Goal: Transaction & Acquisition: Register for event/course

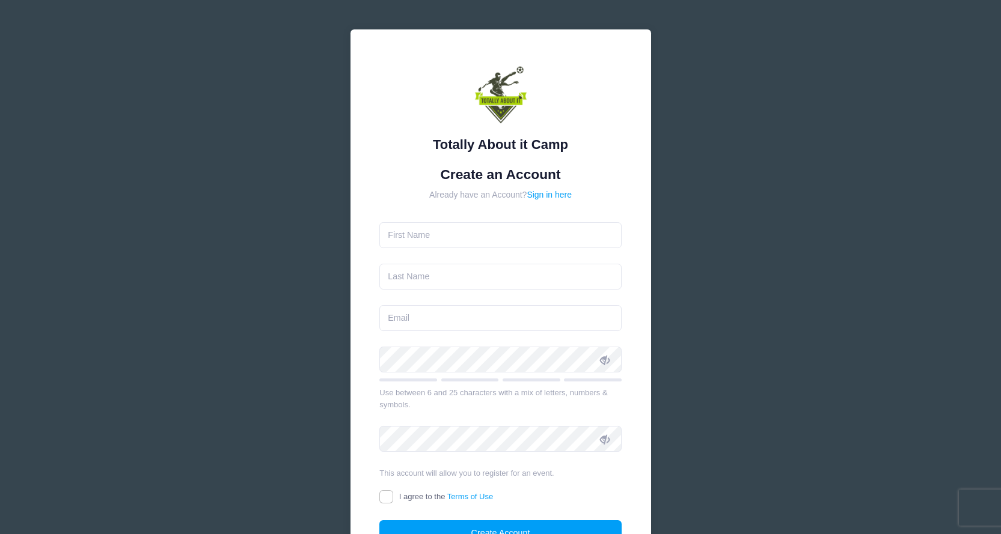
click at [537, 233] on input "text" at bounding box center [500, 235] width 242 height 26
type input "Kati"
type input "[PERSON_NAME]"
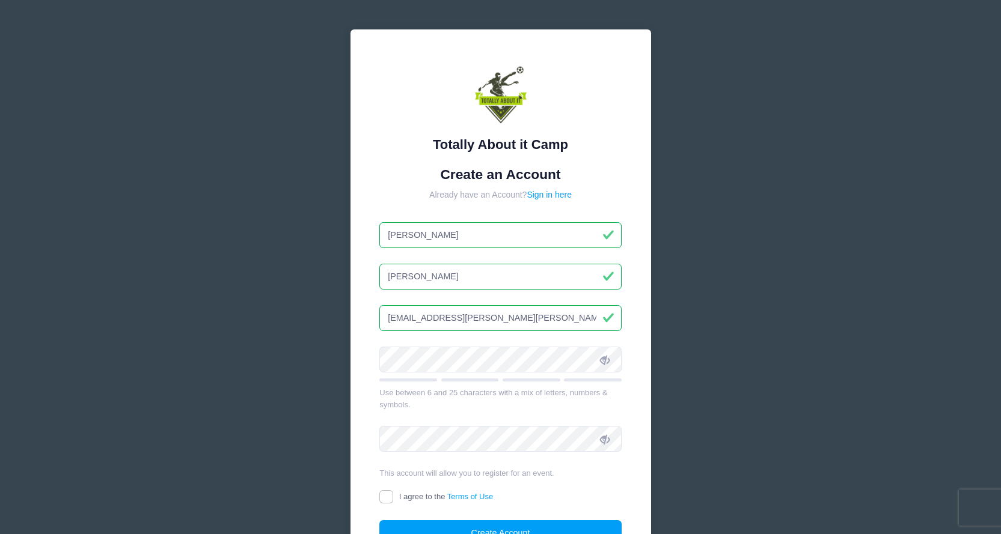
drag, startPoint x: 528, startPoint y: 317, endPoint x: 309, endPoint y: 334, distance: 220.0
click at [309, 334] on div "Totally About it Camp Create an Account Already have an Account? Sign in here K…" at bounding box center [500, 327] width 1001 height 654
type input "[EMAIL_ADDRESS][DOMAIN_NAME]"
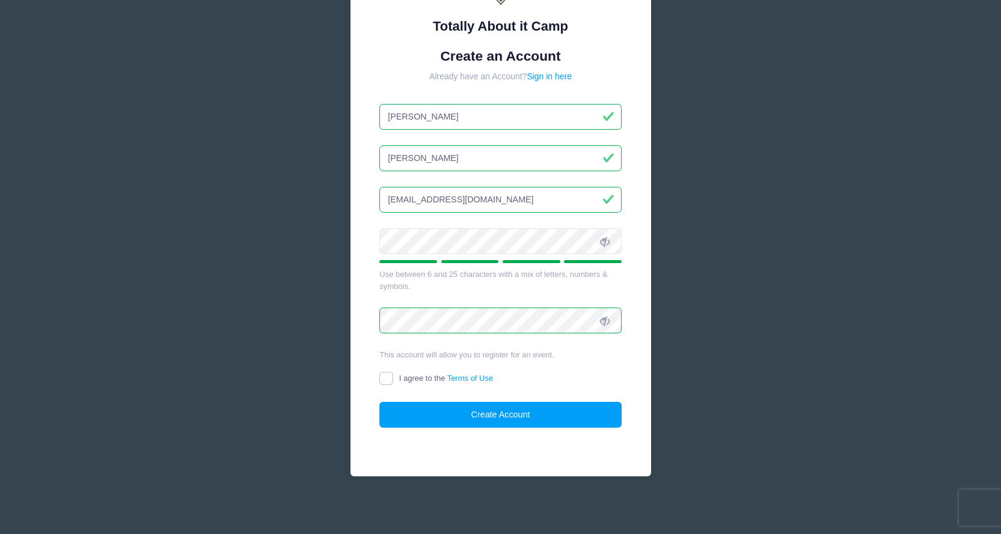
scroll to position [120, 0]
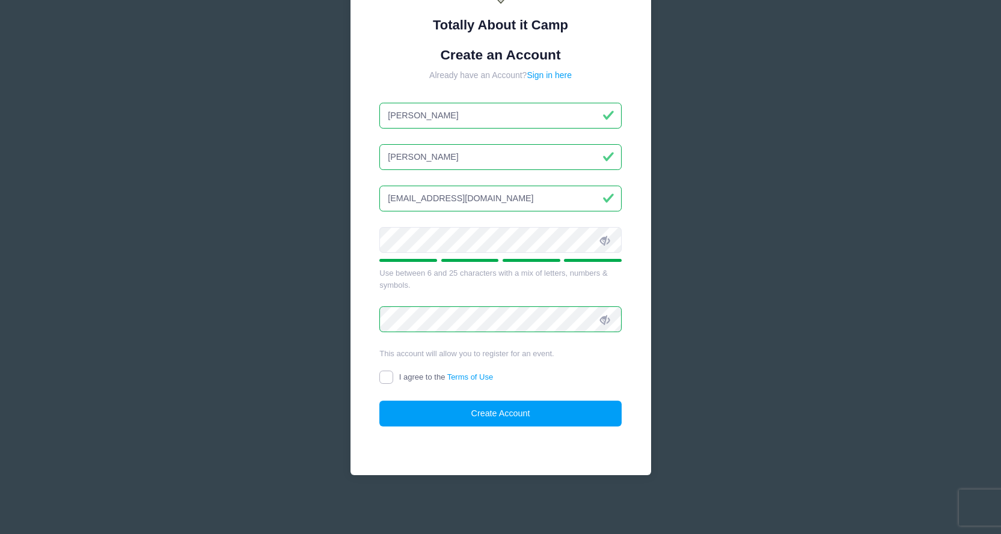
click at [391, 380] on input "I agree to the Terms of Use" at bounding box center [386, 378] width 14 height 14
checkbox input "true"
click at [537, 417] on button "Create Account" at bounding box center [500, 414] width 242 height 26
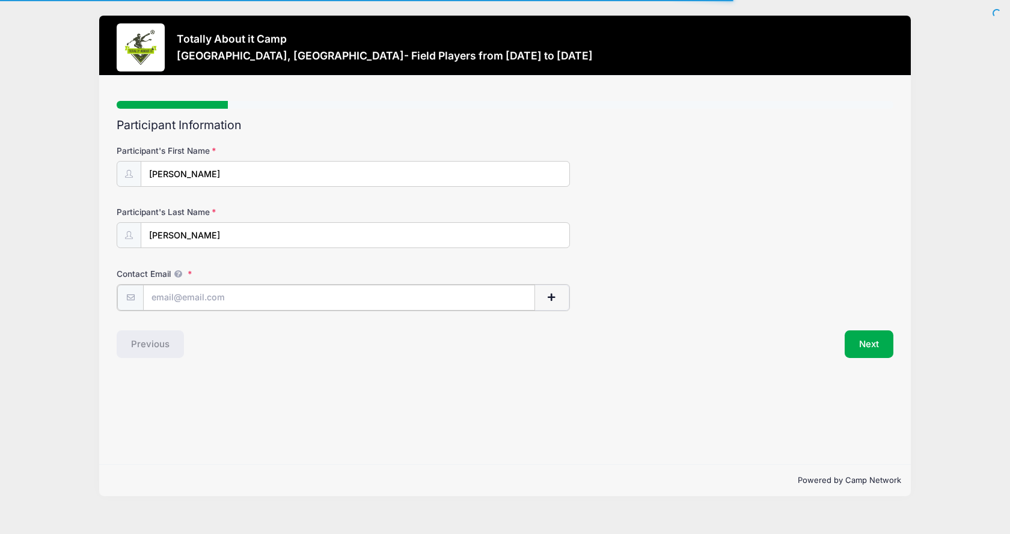
click at [273, 300] on input "Contact Email" at bounding box center [338, 298] width 391 height 26
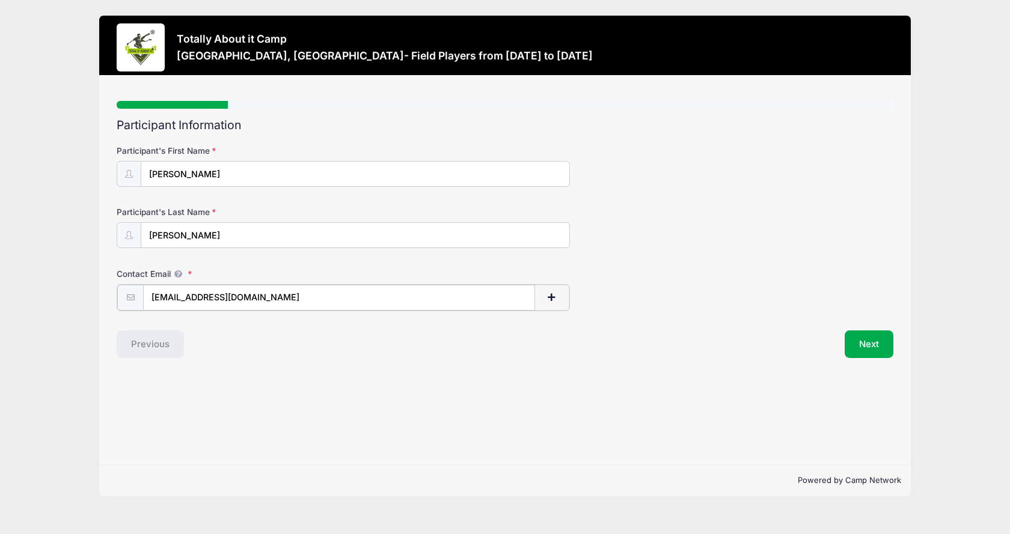
type input "[EMAIL_ADDRESS][DOMAIN_NAME]"
click at [644, 401] on div "Step 1 /7 Step 1 Step 2 Step 3 Step 4 Policies Extra Items Summary Participant …" at bounding box center [504, 271] width 811 height 390
click at [858, 347] on button "Next" at bounding box center [869, 343] width 49 height 28
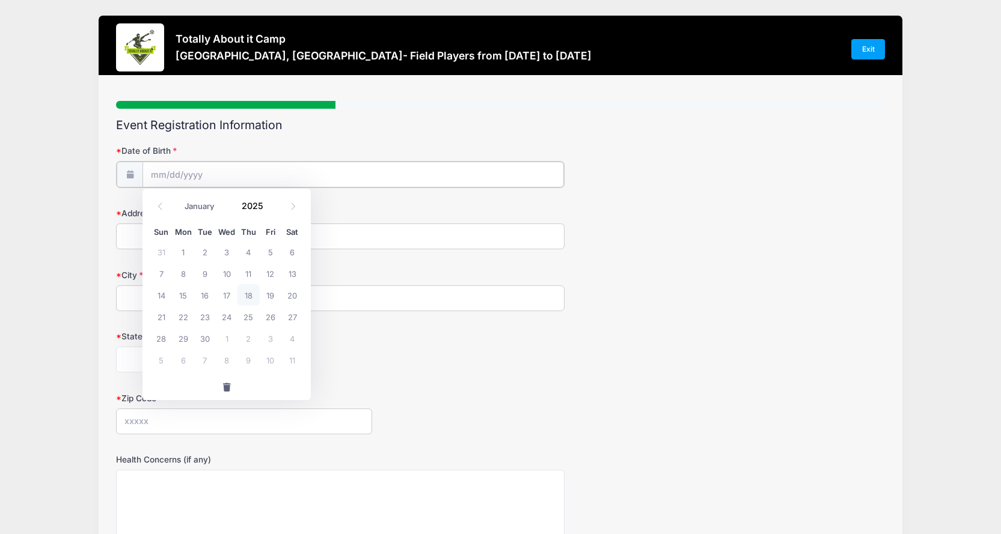
click at [165, 170] on input "Date of Birth" at bounding box center [352, 175] width 421 height 26
click at [197, 172] on input "Date of Birth" at bounding box center [352, 175] width 421 height 26
click at [204, 207] on select "January February March April May June July August September October November De…" at bounding box center [205, 207] width 53 height 16
select select "11"
click at [179, 199] on select "January February March April May June July August September October November De…" at bounding box center [205, 207] width 53 height 16
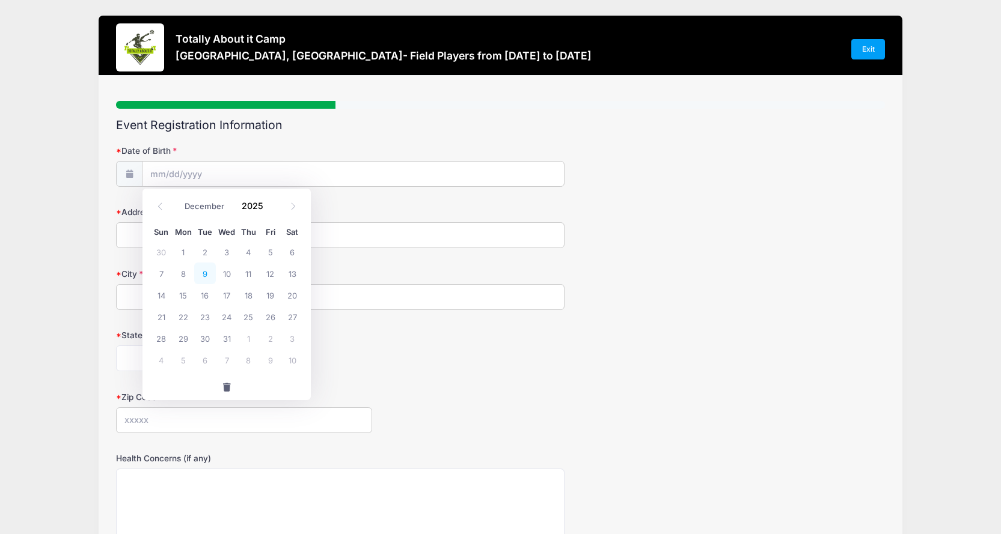
drag, startPoint x: 207, startPoint y: 275, endPoint x: 243, endPoint y: 254, distance: 41.8
click at [207, 274] on span "9" at bounding box center [205, 274] width 22 height 22
type input "12/09/2025"
click at [183, 176] on input "12/09/2025" at bounding box center [352, 175] width 421 height 26
click at [257, 203] on input "2025" at bounding box center [255, 206] width 39 height 18
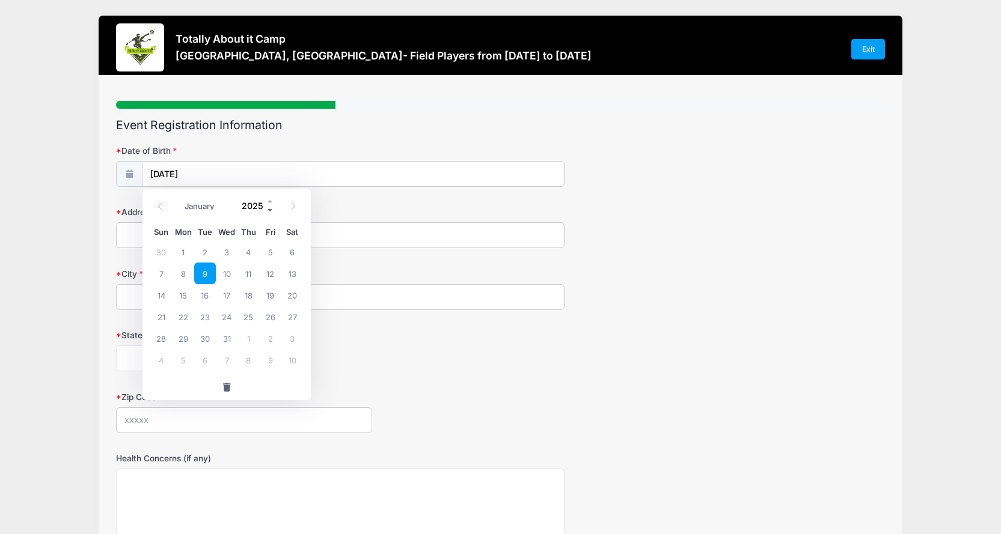
click at [267, 213] on span at bounding box center [270, 210] width 8 height 9
click at [269, 213] on span at bounding box center [270, 210] width 8 height 9
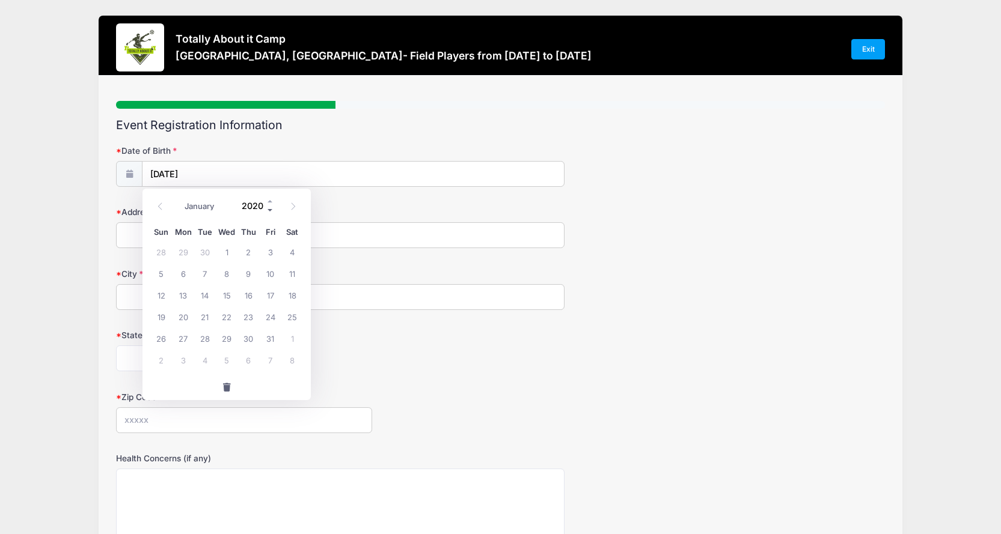
click at [269, 213] on span at bounding box center [270, 210] width 8 height 9
click at [270, 214] on span at bounding box center [270, 210] width 8 height 9
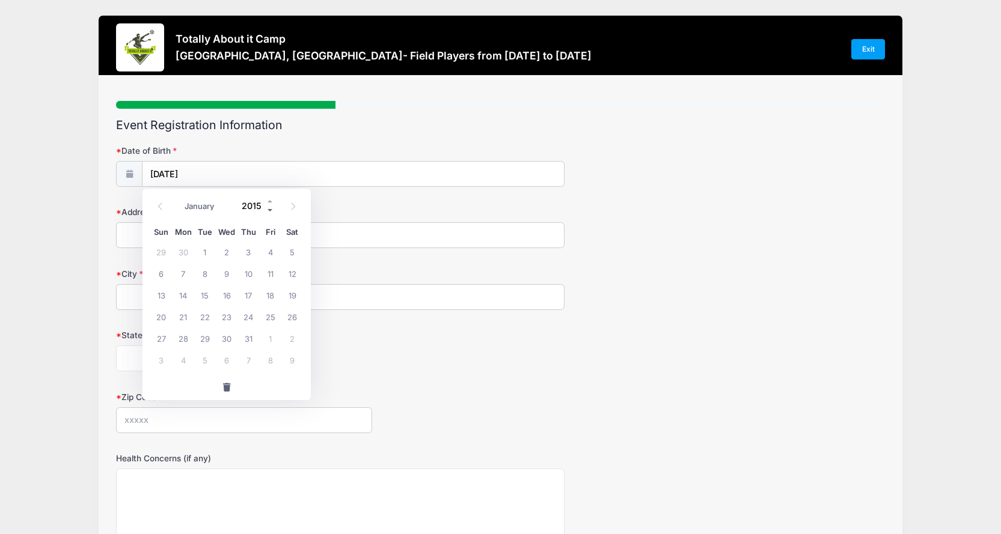
click at [272, 214] on span at bounding box center [270, 210] width 8 height 9
type input "2011"
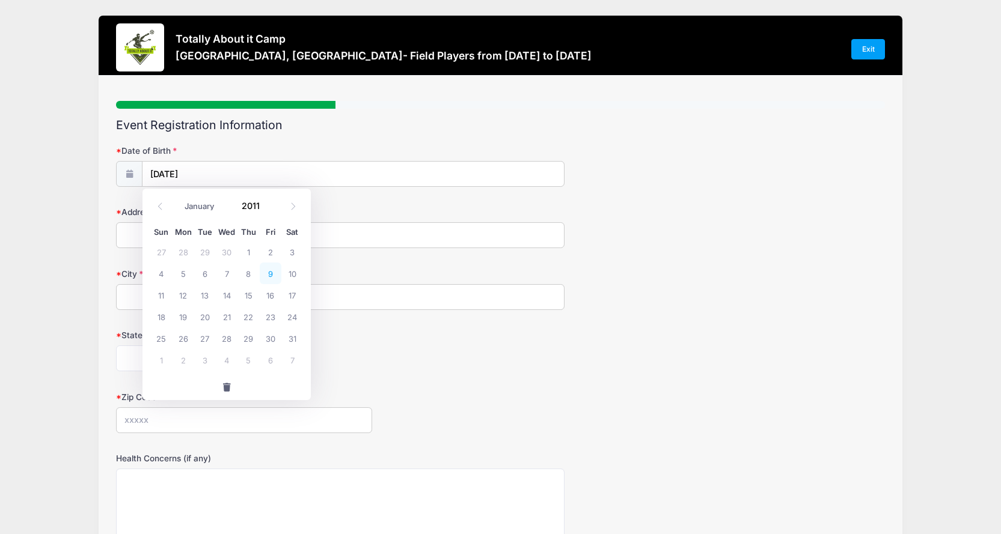
click at [269, 272] on span "9" at bounding box center [271, 274] width 22 height 22
type input "12/09/2011"
click at [234, 234] on input "Address" at bounding box center [340, 235] width 448 height 26
type input "354 Fred Webb Rd"
type input "Moultrie"
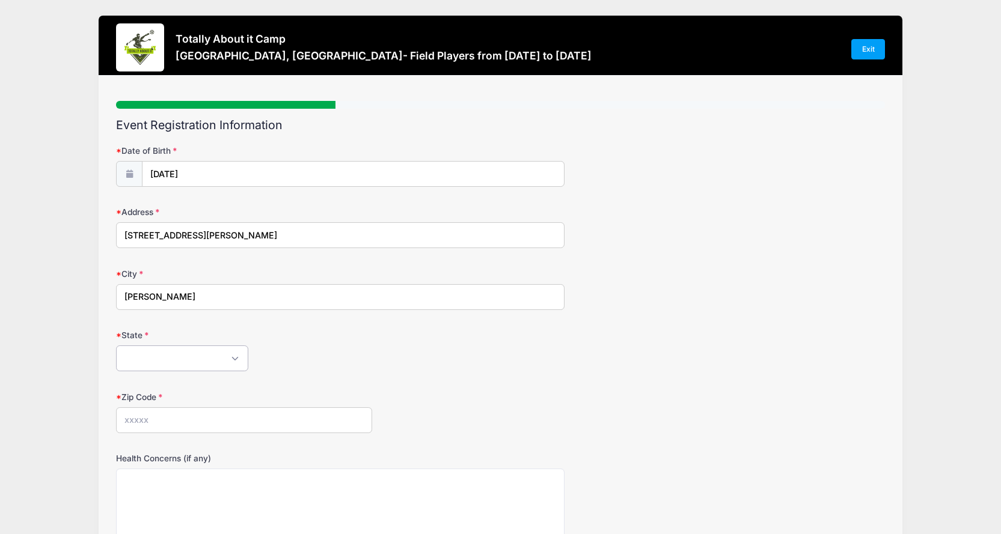
select select "GA"
type input "31768"
click at [263, 266] on form "Date of Birth 12/09/2011 Address 354 Fred Webb Rd City Moultrie State Alabama A…" at bounding box center [500, 402] width 769 height 515
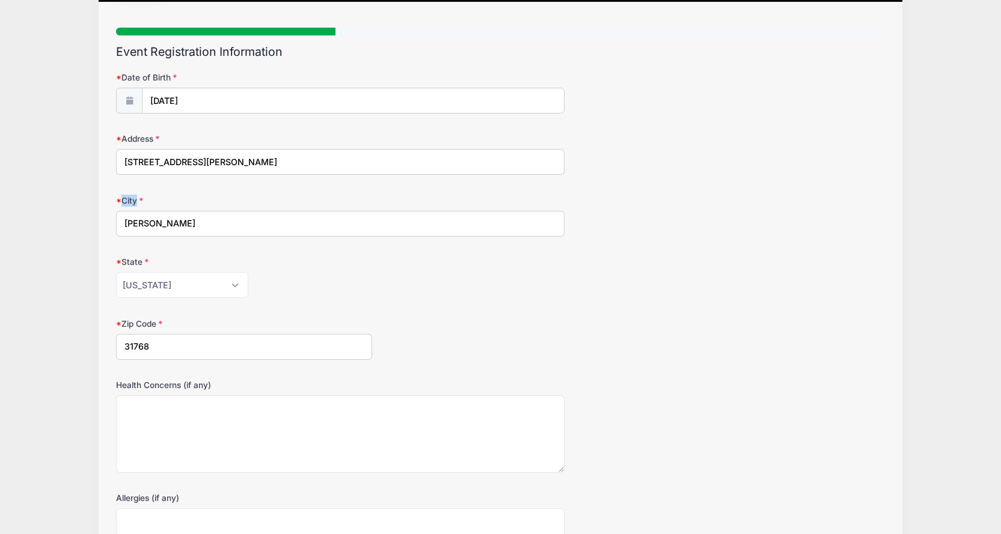
scroll to position [235, 0]
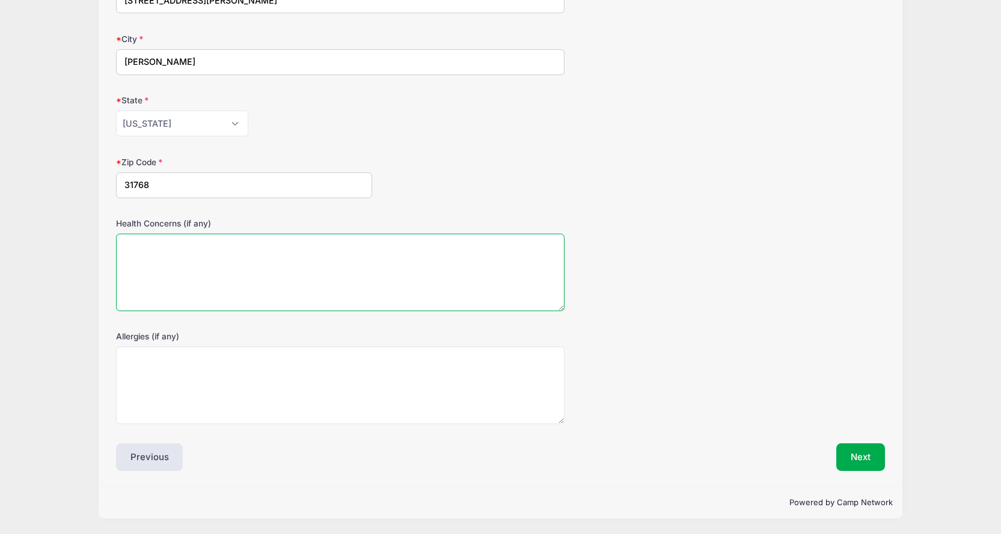
click at [256, 284] on textarea "Health Concerns (if any)" at bounding box center [340, 273] width 448 height 78
type textarea "N/A"
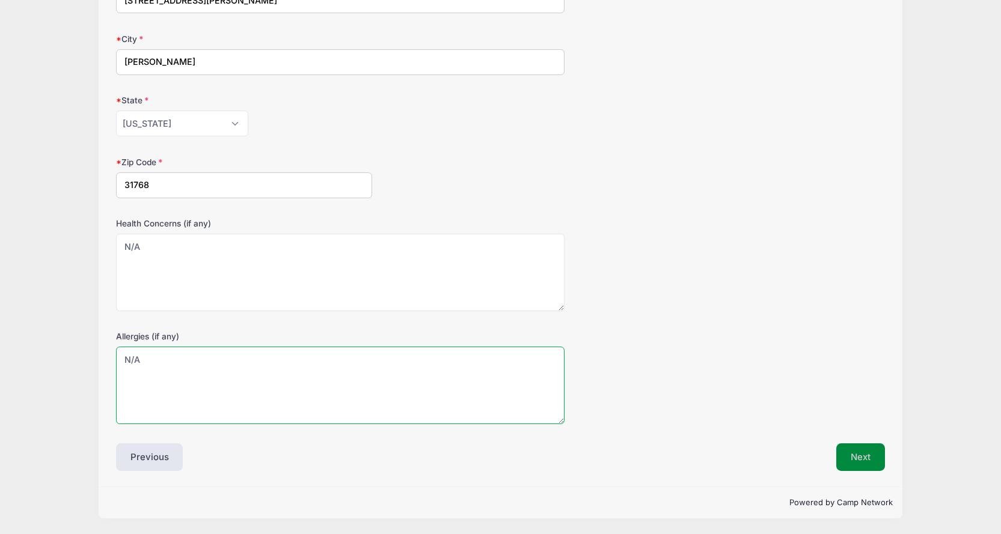
type textarea "N/A"
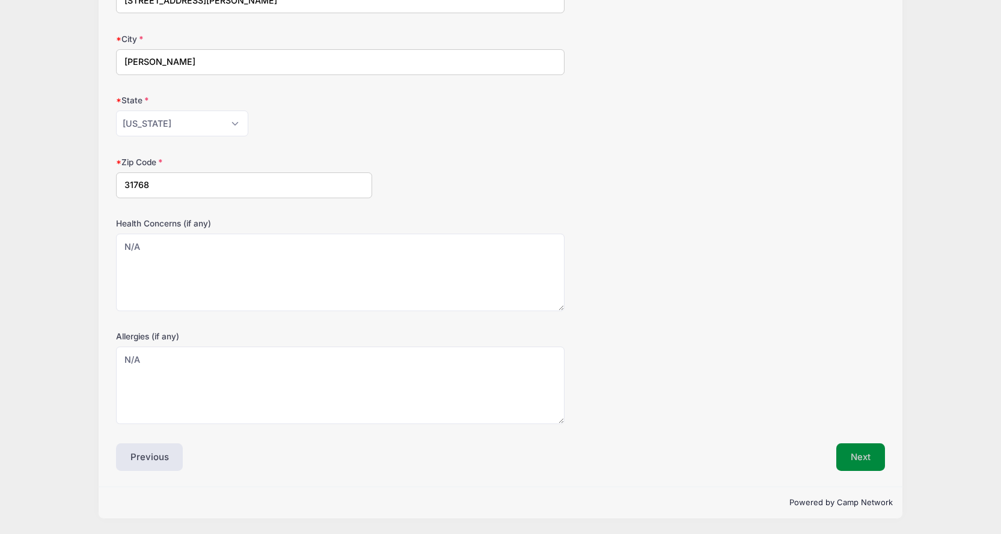
click at [860, 462] on button "Next" at bounding box center [860, 458] width 49 height 28
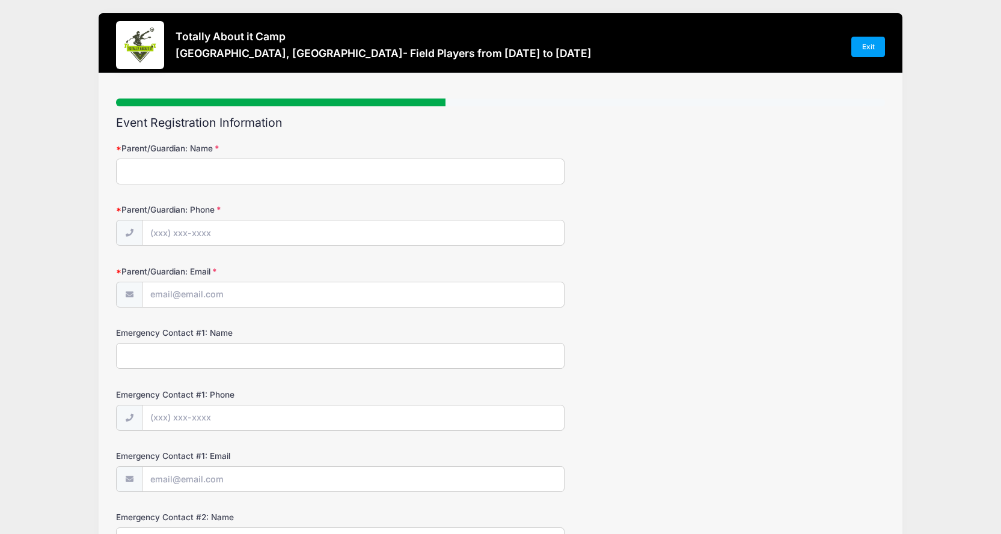
scroll to position [0, 0]
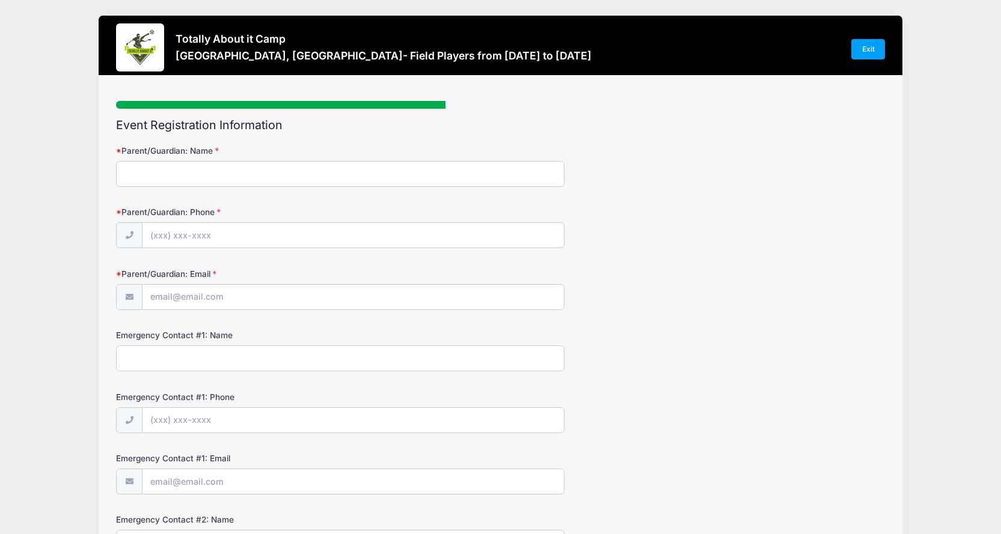
click at [221, 171] on input "Parent/Guardian: Name" at bounding box center [340, 174] width 448 height 26
type input "Kati Strickland"
type input "(229) 686-4958"
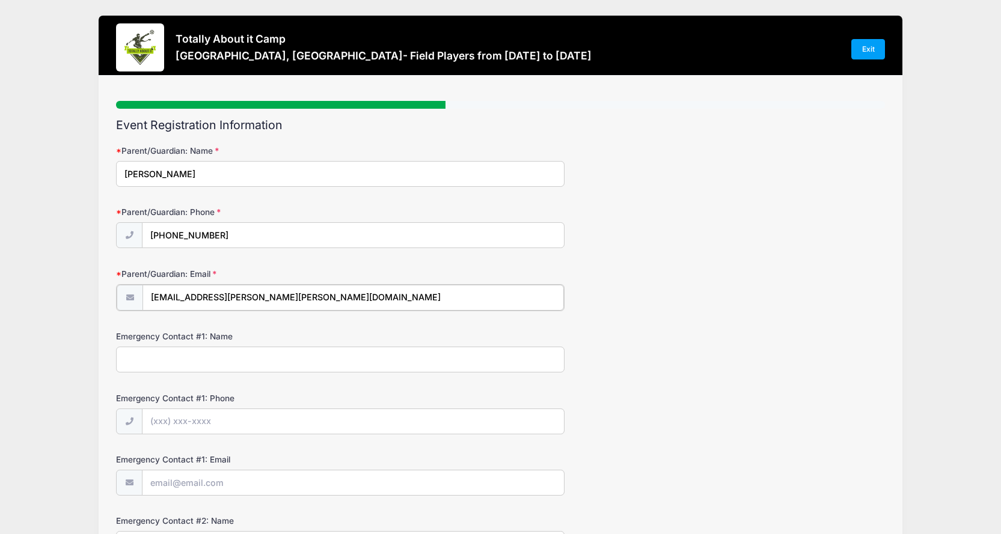
drag, startPoint x: 340, startPoint y: 293, endPoint x: 243, endPoint y: 275, distance: 99.1
click at [317, 290] on input "kati.strickland@colquitt.k12.ga.us" at bounding box center [352, 298] width 421 height 26
click at [176, 293] on input "kati.strickland@colquitt.k12.ga.us" at bounding box center [352, 298] width 421 height 26
click at [174, 295] on input "kati.strickland@colquitt.k12.ga.us" at bounding box center [352, 298] width 421 height 26
click at [209, 299] on input "katistrickland@colquitt.k12.ga.us" at bounding box center [352, 298] width 421 height 26
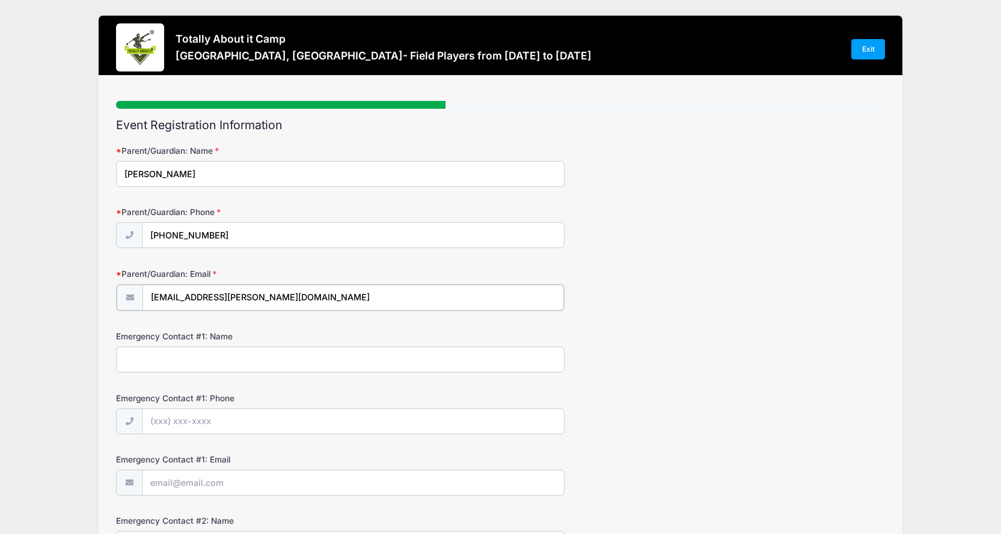
drag, startPoint x: 312, startPoint y: 298, endPoint x: 229, endPoint y: 299, distance: 83.0
click at [229, 299] on input "katistrickland21@colquitt.k12.ga.us" at bounding box center [352, 298] width 421 height 26
type input "[EMAIL_ADDRESS][DOMAIN_NAME]"
click at [266, 353] on input "Emergency Contact #1: Name" at bounding box center [340, 359] width 448 height 26
type input "Kati Strickland"
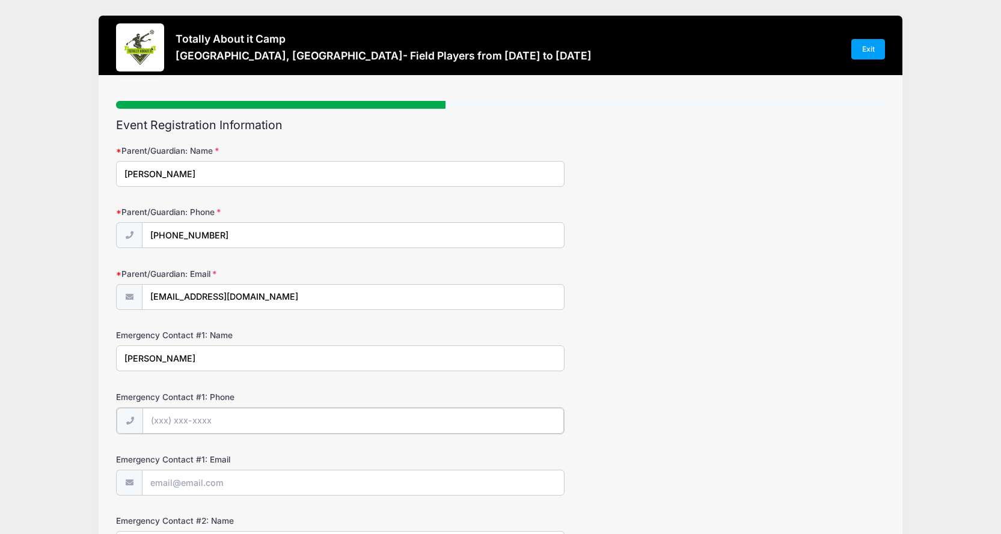
type input "(229) 686-4958"
type input "kati.strickland@colquitt.k12.ga.us"
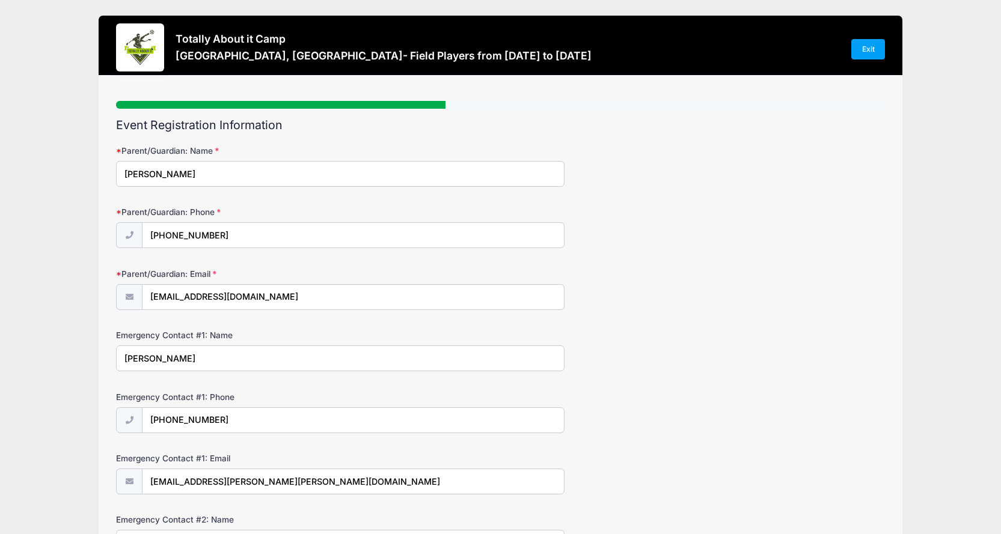
click at [390, 394] on div "Emergency Contact #1: Phone (229) 686-4958" at bounding box center [500, 412] width 769 height 42
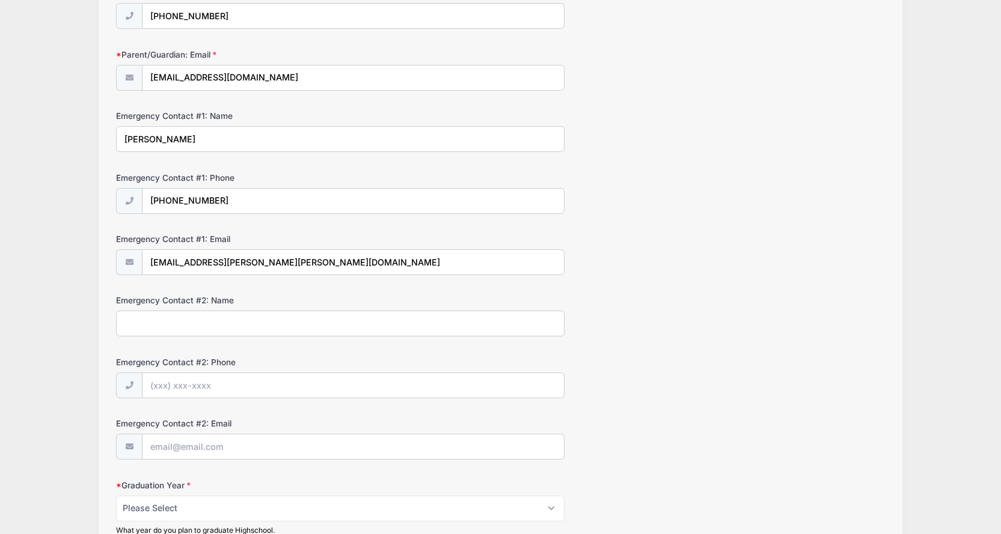
scroll to position [240, 0]
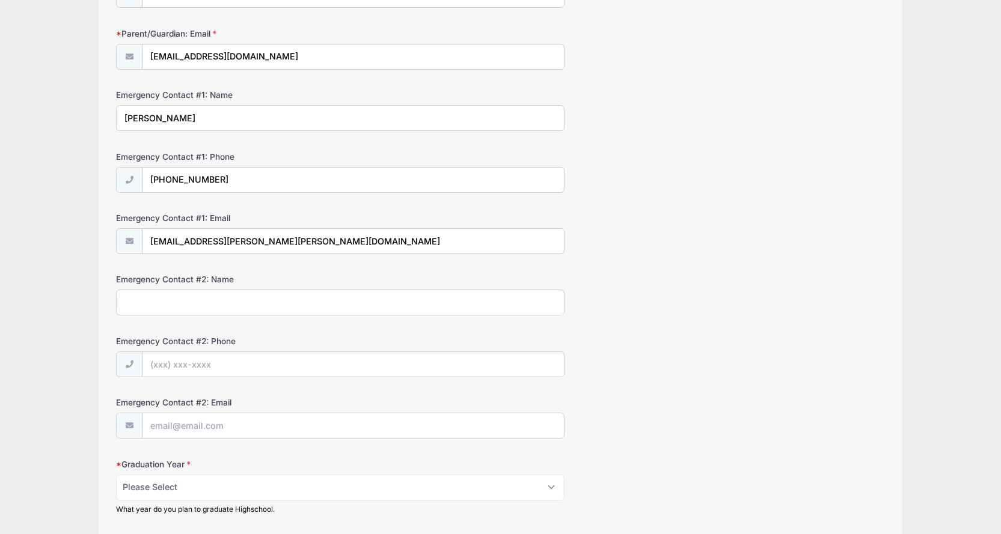
drag, startPoint x: 257, startPoint y: 302, endPoint x: 264, endPoint y: 301, distance: 7.9
click at [258, 302] on input "Emergency Contact #2: Name" at bounding box center [340, 303] width 448 height 26
type input "Jay Strickland"
type input "(229) 798-0149"
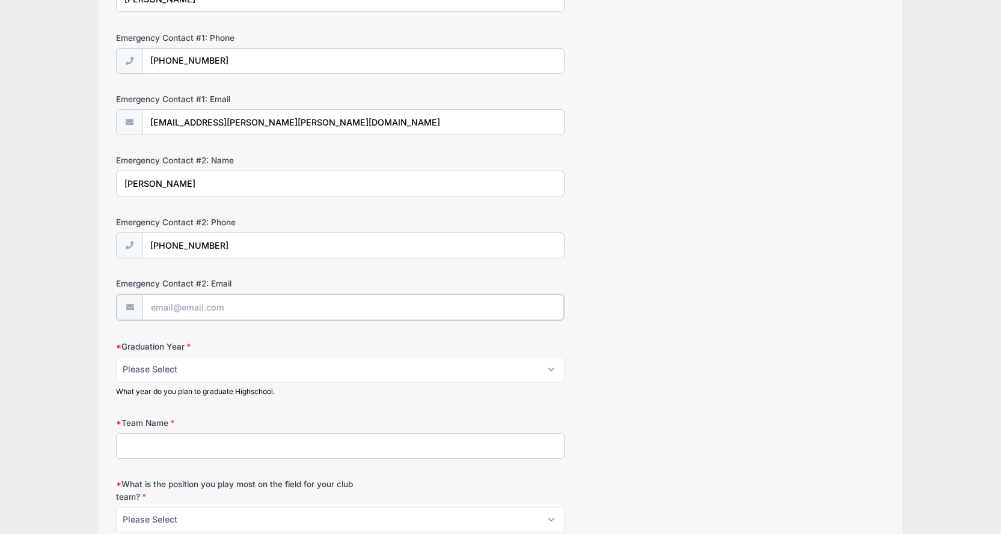
scroll to position [361, 0]
type input "strickdaddy5@yahoo.com"
click at [374, 363] on select "Please Select 2025 2026 2027 2028 2029 2030" at bounding box center [340, 368] width 448 height 26
select select "2030"
click at [116, 355] on select "Please Select 2025 2026 2027 2028 2029 2030" at bounding box center [340, 368] width 448 height 26
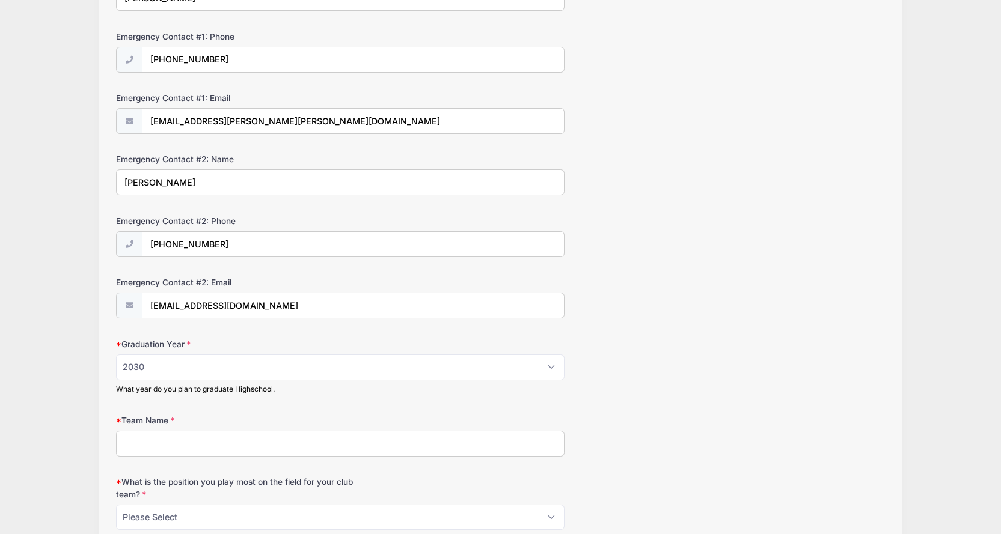
click at [186, 442] on input "Team Name" at bounding box center [340, 444] width 448 height 26
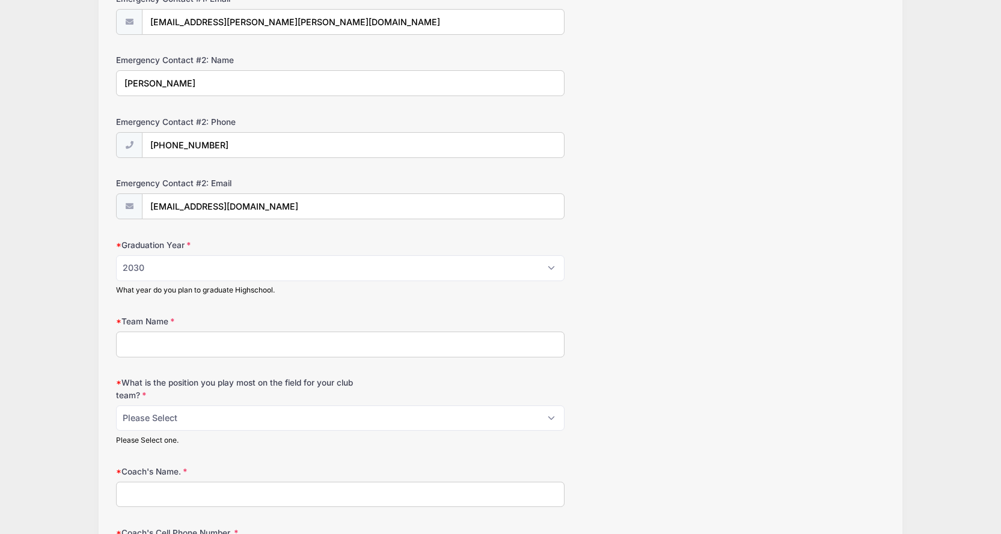
scroll to position [481, 0]
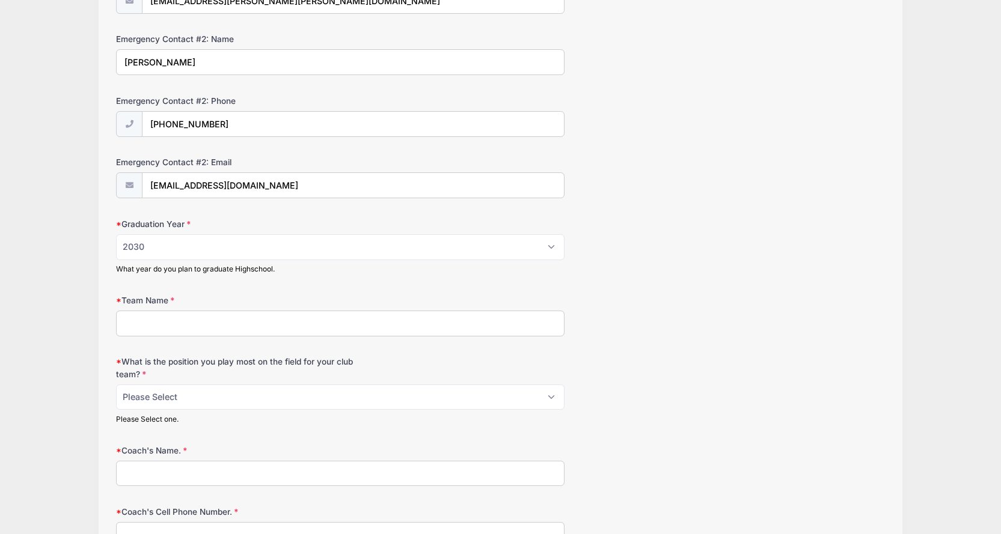
type input "T"
type input "Moultrie TASA"
click at [245, 396] on select "Please Select 1-GK 2-RB 3-LB 4-CB 5-CB 6-DCM 7- Right Winger 8- CM 9-Striker 10…" at bounding box center [340, 398] width 448 height 26
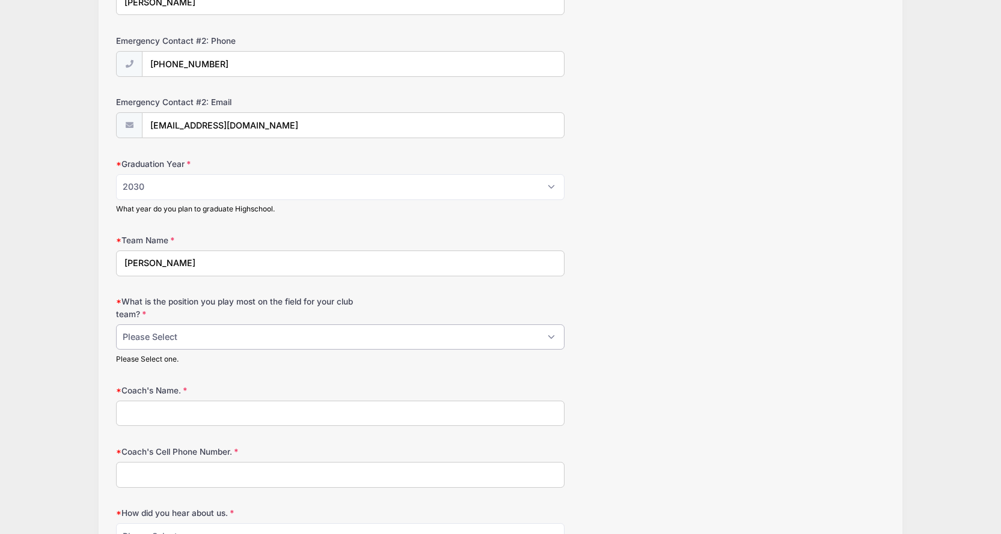
click at [262, 344] on select "Please Select 1-GK 2-RB 3-LB 4-CB 5-CB 6-DCM 7- Right Winger 8- CM 9-Striker 10…" at bounding box center [340, 338] width 448 height 26
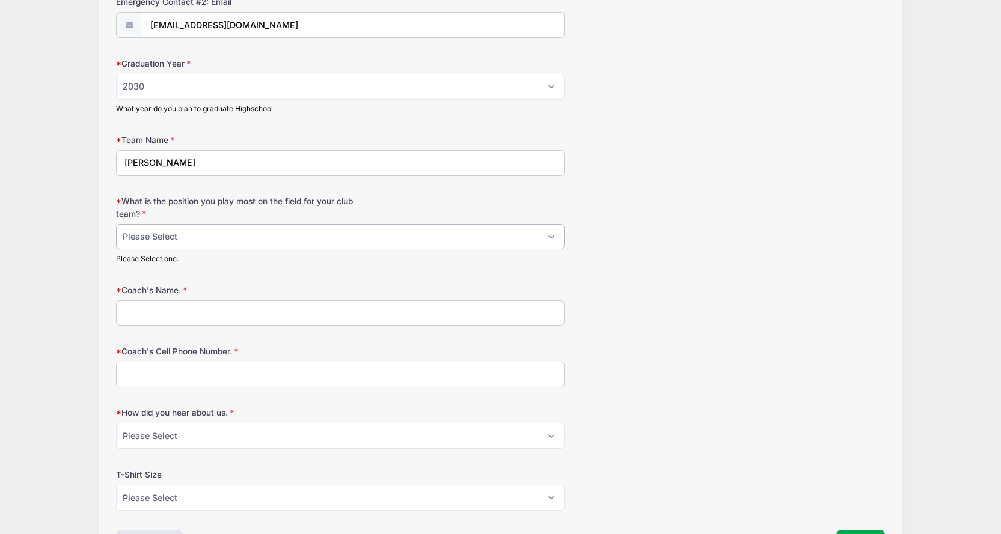
scroll to position [661, 0]
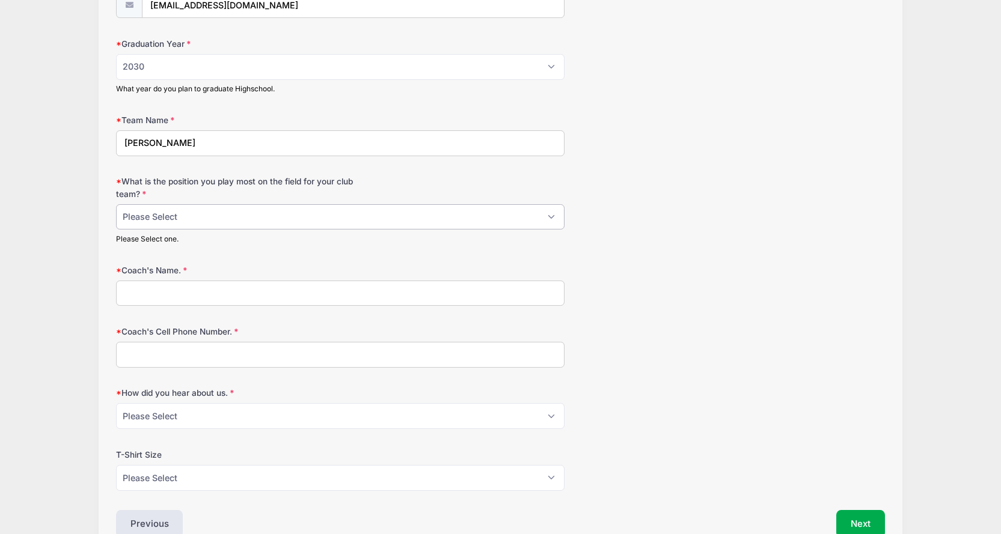
click at [250, 213] on select "Please Select 1-GK 2-RB 3-LB 4-CB 5-CB 6-DCM 7- Right Winger 8- CM 9-Striker 10…" at bounding box center [340, 217] width 448 height 26
click at [116, 204] on select "Please Select 1-GK 2-RB 3-LB 4-CB 5-CB 6-DCM 7- Right Winger 8- CM 9-Striker 10…" at bounding box center [340, 217] width 448 height 26
click at [211, 223] on select "Please Select 1-GK 2-RB 3-LB 4-CB 5-CB 6-DCM 7- Right Winger 8- CM 9-Striker 10…" at bounding box center [340, 217] width 448 height 26
click at [116, 204] on select "Please Select 1-GK 2-RB 3-LB 4-CB 5-CB 6-DCM 7- Right Winger 8- CM 9-Striker 10…" at bounding box center [340, 217] width 448 height 26
click at [224, 216] on select "Please Select 1-GK 2-RB 3-LB 4-CB 5-CB 6-DCM 7- Right Winger 8- CM 9-Striker 10…" at bounding box center [340, 217] width 448 height 26
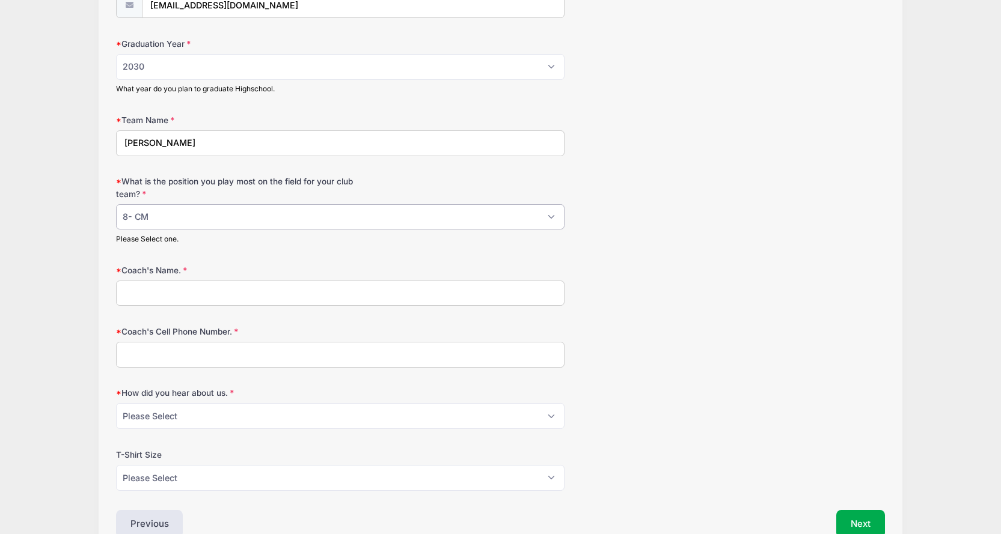
select select "7- Right Winger"
click at [116, 204] on select "Please Select 1-GK 2-RB 3-LB 4-CB 5-CB 6-DCM 7- Right Winger 8- CM 9-Striker 10…" at bounding box center [340, 217] width 448 height 26
drag, startPoint x: 648, startPoint y: 350, endPoint x: 614, endPoint y: 348, distance: 33.7
click at [647, 349] on div "Coach's Cell Phone Number." at bounding box center [500, 347] width 769 height 42
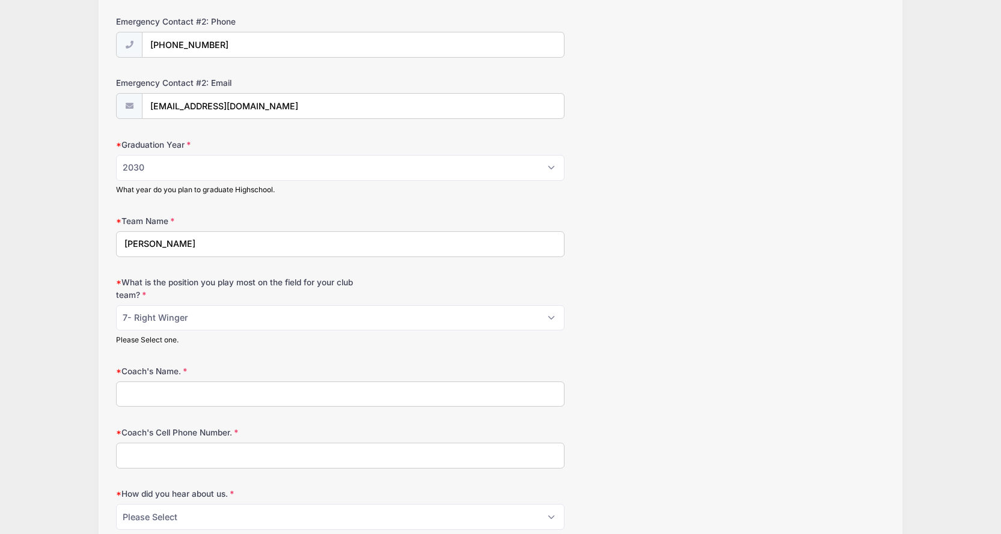
scroll to position [608, 0]
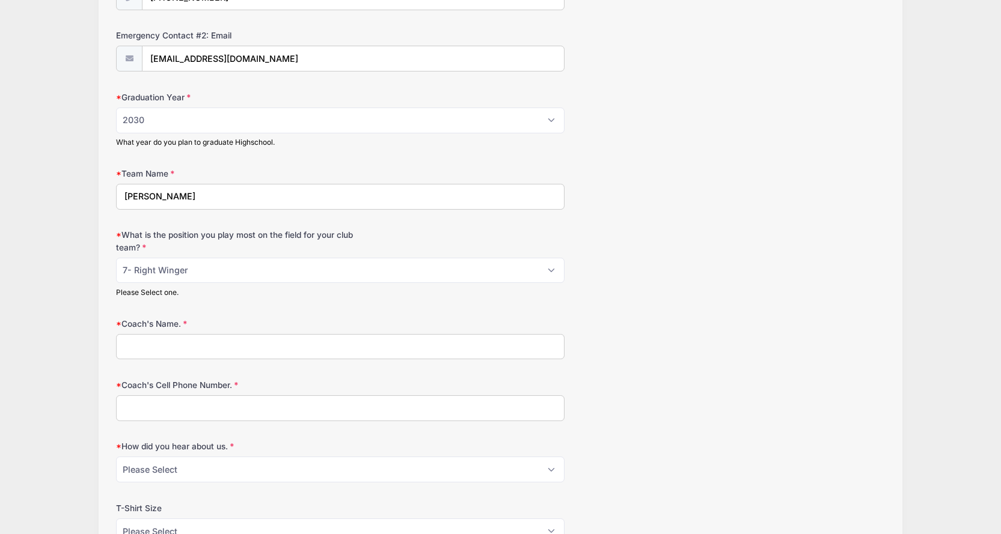
click at [224, 344] on input "Coach's Name." at bounding box center [340, 347] width 448 height 26
type input "Ross Dekle"
type input "(229)891-6773"
click at [241, 464] on select "Please Select Email Website Friend Coach Facebook Top Drawer Soccer Instagram O…" at bounding box center [340, 470] width 448 height 26
select select "Email"
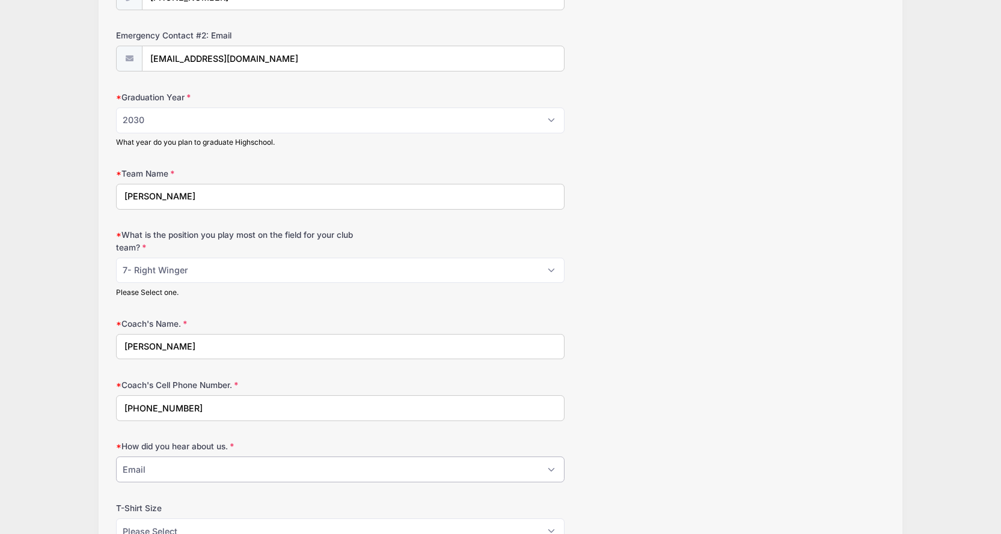
click at [116, 457] on select "Please Select Email Website Friend Coach Facebook Top Drawer Soccer Instagram O…" at bounding box center [340, 470] width 448 height 26
drag, startPoint x: 693, startPoint y: 437, endPoint x: 685, endPoint y: 432, distance: 9.7
click at [692, 437] on form "Parent/Guardian: Name Kati Strickland Parent/Guardian: Phone (229) 686-4958 Par…" at bounding box center [500, 40] width 769 height 1007
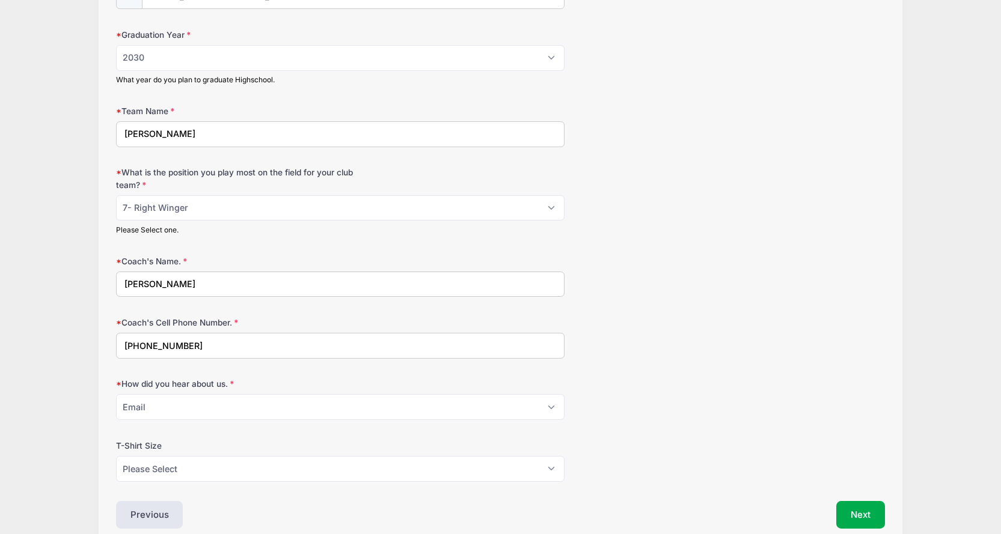
scroll to position [728, 0]
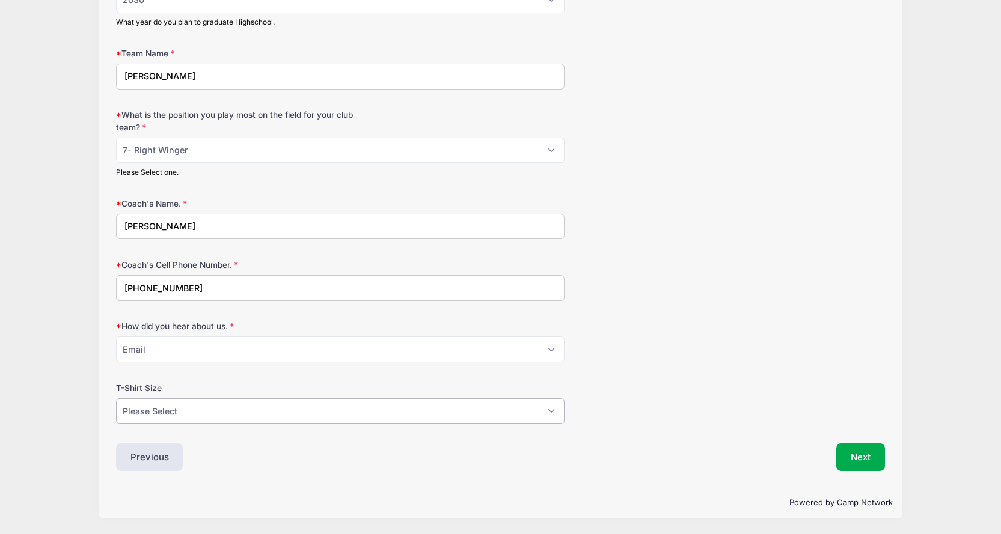
click at [206, 409] on select "Please Select YL AS AM AL AXL" at bounding box center [340, 412] width 448 height 26
select select "AS"
click at [116, 399] on select "Please Select YL AS AM AL AXL" at bounding box center [340, 412] width 448 height 26
drag, startPoint x: 583, startPoint y: 371, endPoint x: 750, endPoint y: 409, distance: 170.8
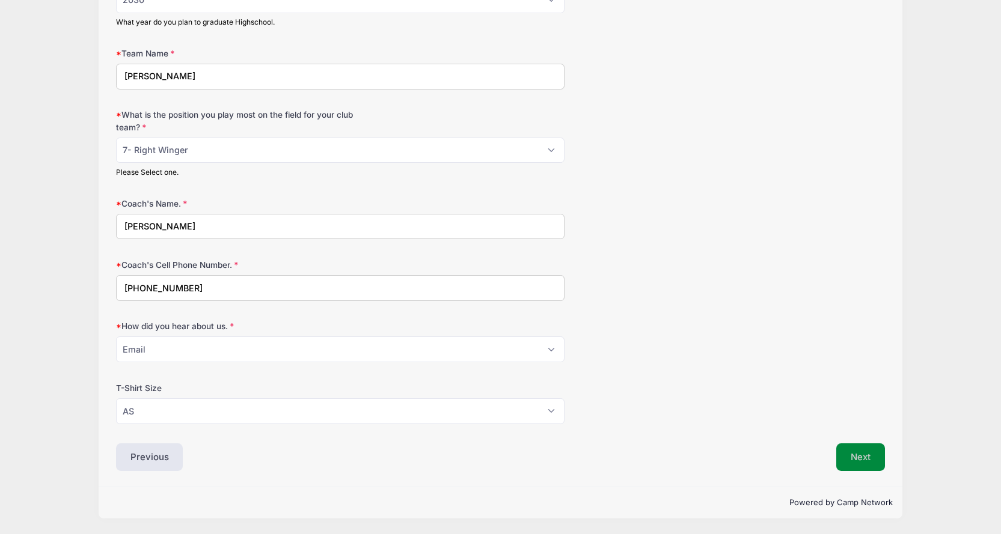
click at [866, 461] on button "Next" at bounding box center [860, 458] width 49 height 28
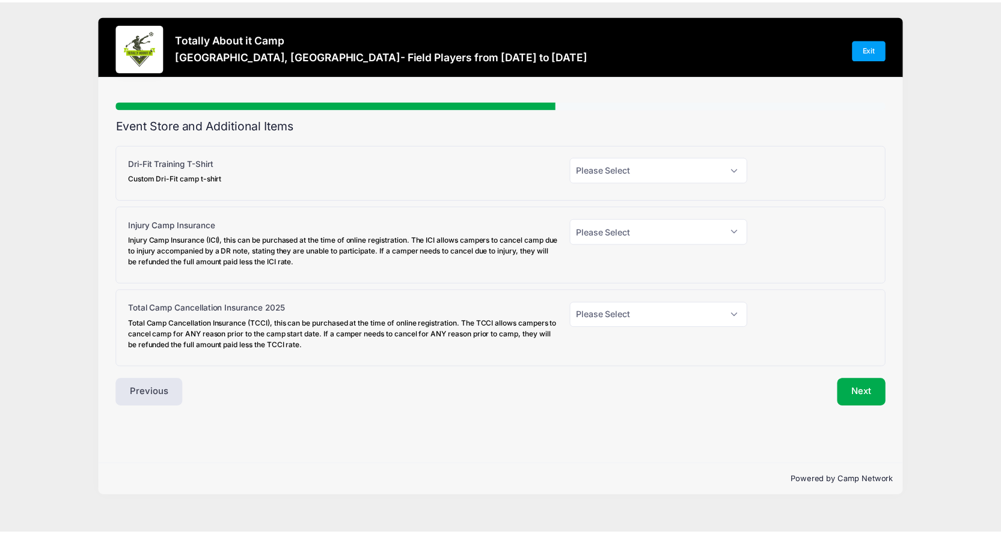
scroll to position [0, 0]
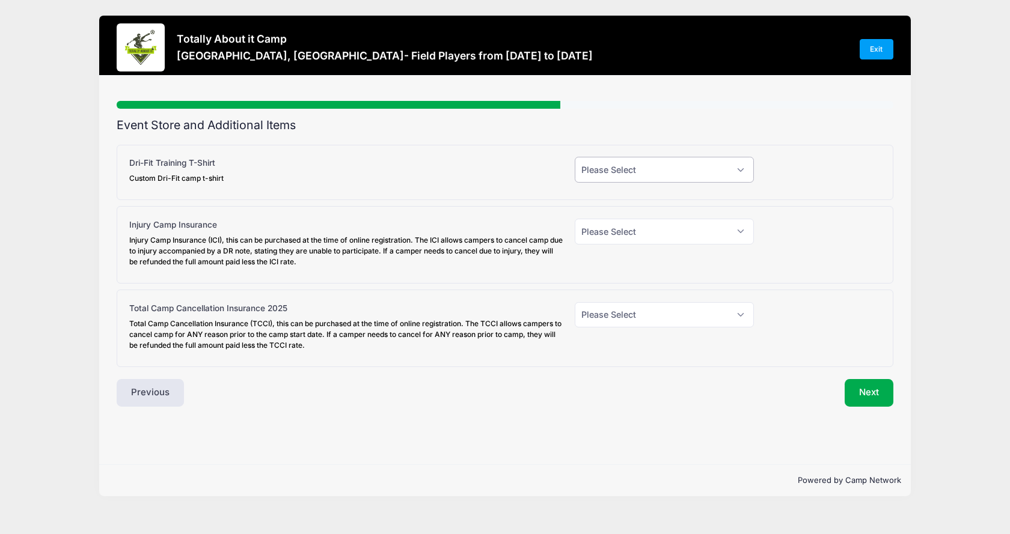
click at [648, 165] on select "Please Select Yes (+$30.00) No" at bounding box center [664, 170] width 179 height 26
select select "1"
click at [575, 157] on select "Please Select Yes (+$30.00) No" at bounding box center [664, 170] width 179 height 26
click at [512, 213] on div "Injury Camp Insurance Injury Camp Insurance (ICI), this can be purchased at the…" at bounding box center [505, 245] width 777 height 78
click at [608, 229] on select "Please Select Yes (+$45.00) No" at bounding box center [664, 232] width 179 height 26
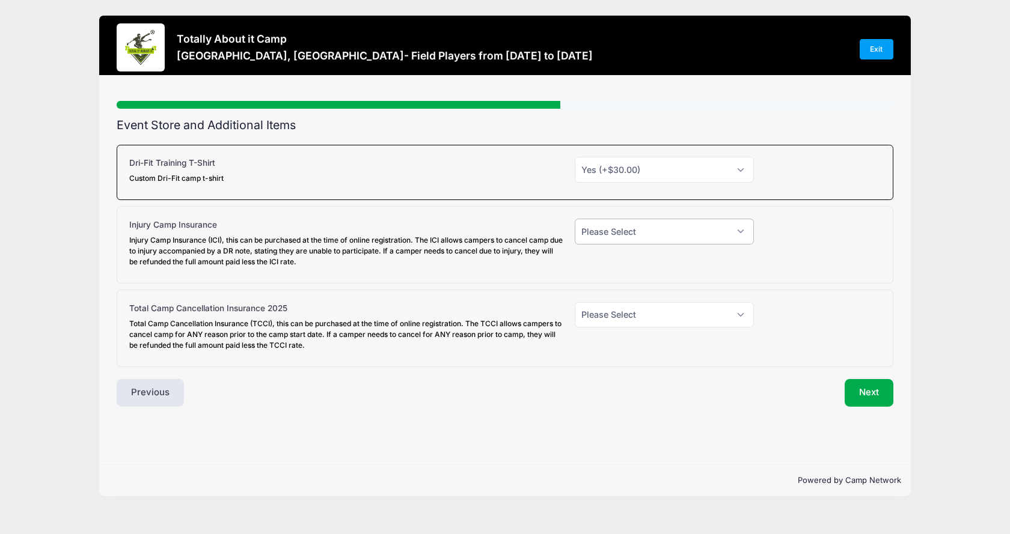
select select "0"
click at [575, 219] on select "Please Select Yes (+$45.00) No" at bounding box center [664, 232] width 179 height 26
click at [615, 316] on select "Please Select Yes (+$95.00) No" at bounding box center [664, 315] width 179 height 26
select select "0"
click at [575, 302] on select "Please Select Yes (+$95.00) No" at bounding box center [664, 315] width 179 height 26
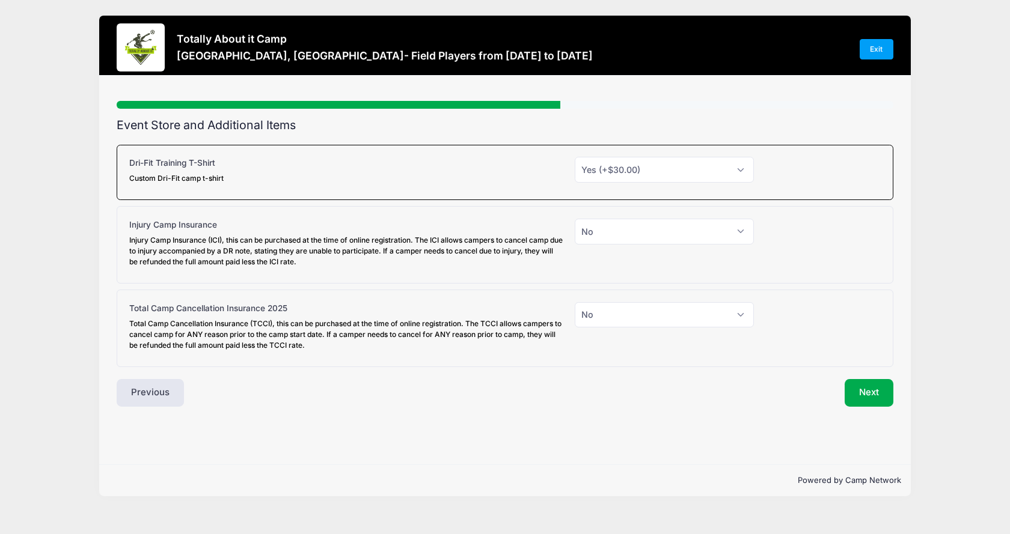
click at [690, 377] on div "Event Store and Additional Items Tampa, FL- Field Players Dri-Fit Training T-Sh…" at bounding box center [505, 262] width 777 height 289
click at [863, 394] on button "Next" at bounding box center [869, 393] width 49 height 28
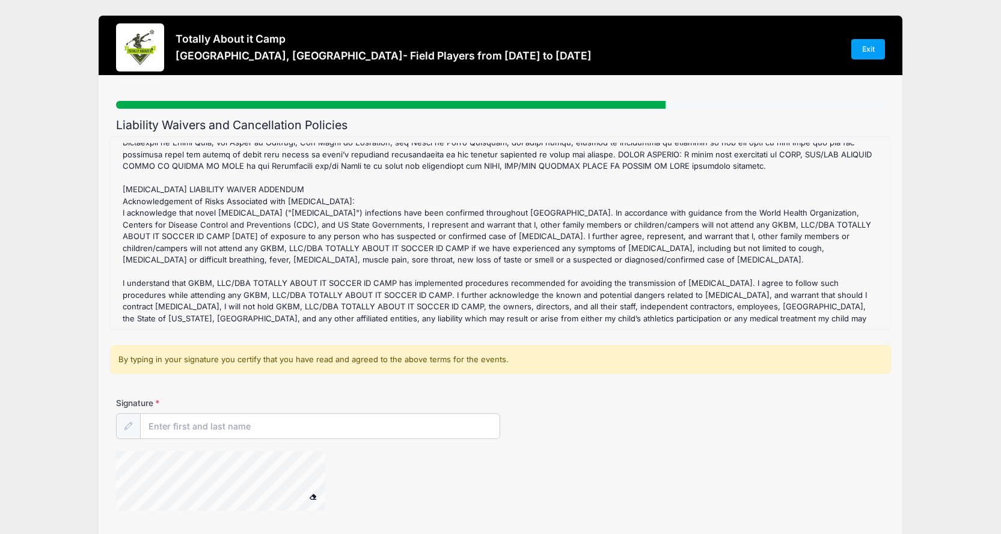
scroll to position [675, 0]
click at [245, 418] on input "Signature" at bounding box center [320, 427] width 359 height 26
type input "Kati Strickland"
click at [352, 298] on div "Tampa, FL- Field Players Refund Policy : GKBM, LLC/ DBA Totally About It ID Cam…" at bounding box center [501, 233] width 768 height 180
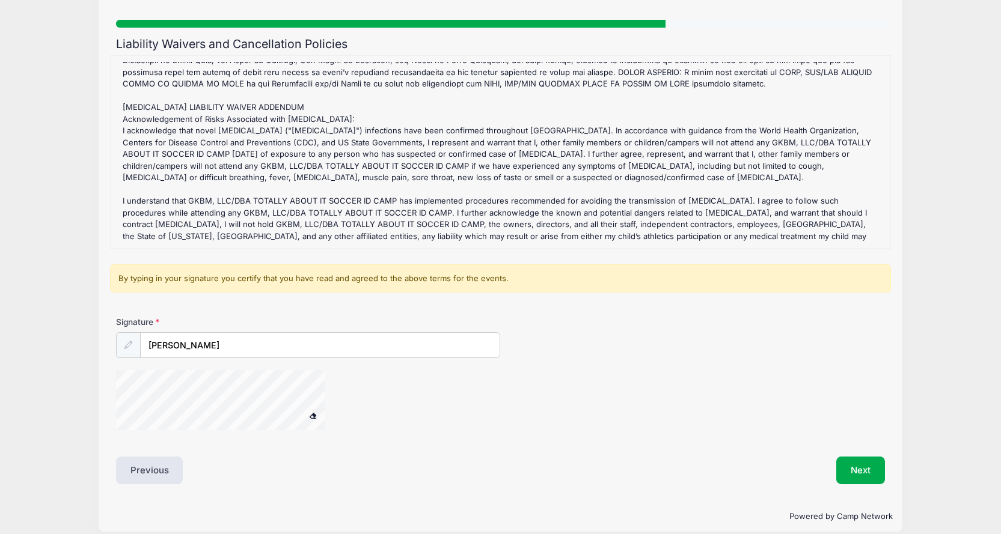
scroll to position [94, 0]
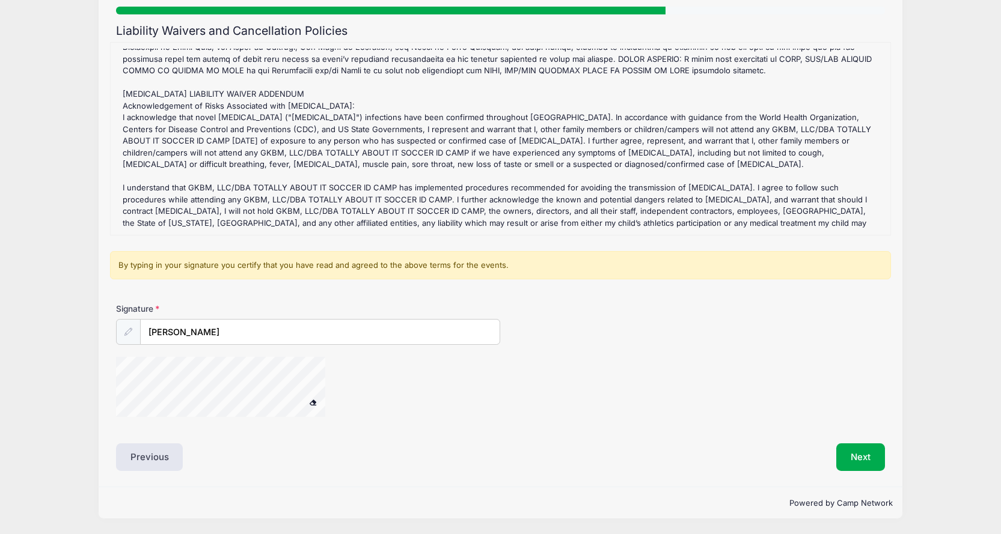
click at [312, 405] on span at bounding box center [313, 402] width 8 height 7
click at [858, 463] on button "Next" at bounding box center [860, 458] width 49 height 28
click at [862, 453] on button "Next" at bounding box center [860, 458] width 49 height 28
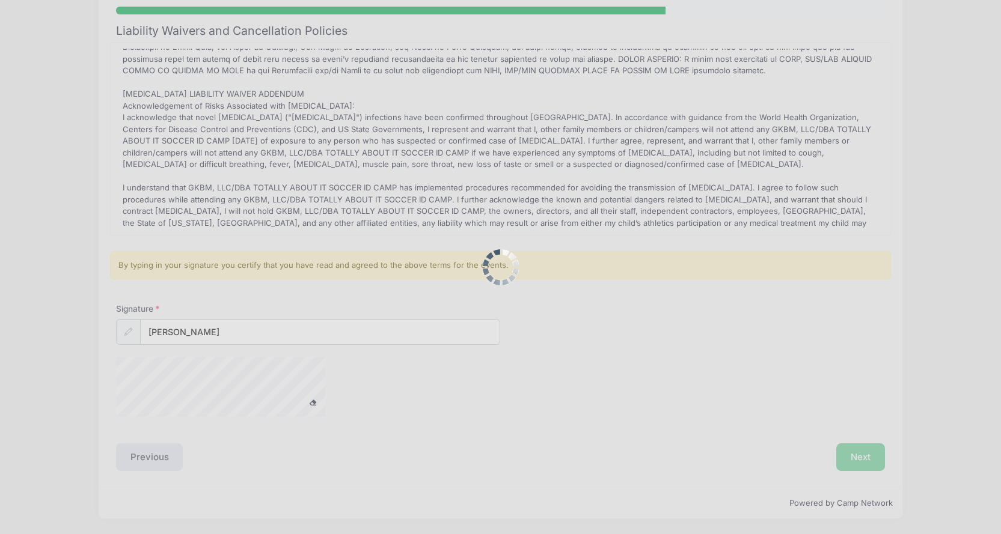
scroll to position [0, 0]
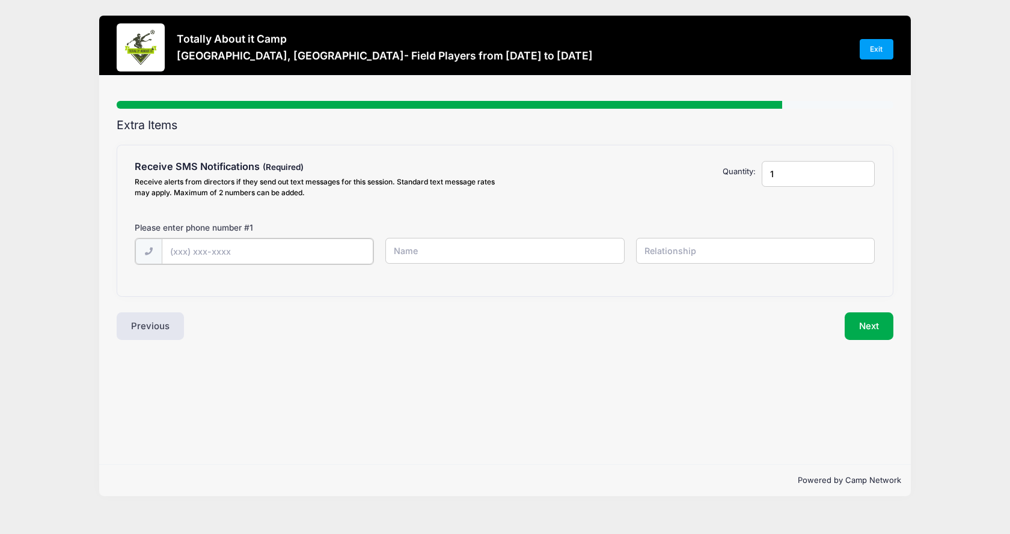
click at [244, 247] on input "text" at bounding box center [268, 252] width 212 height 26
type input "(229) 686-4958"
type input "Kati Strickland"
type input "Mother"
click at [864, 319] on button "Next" at bounding box center [869, 325] width 49 height 28
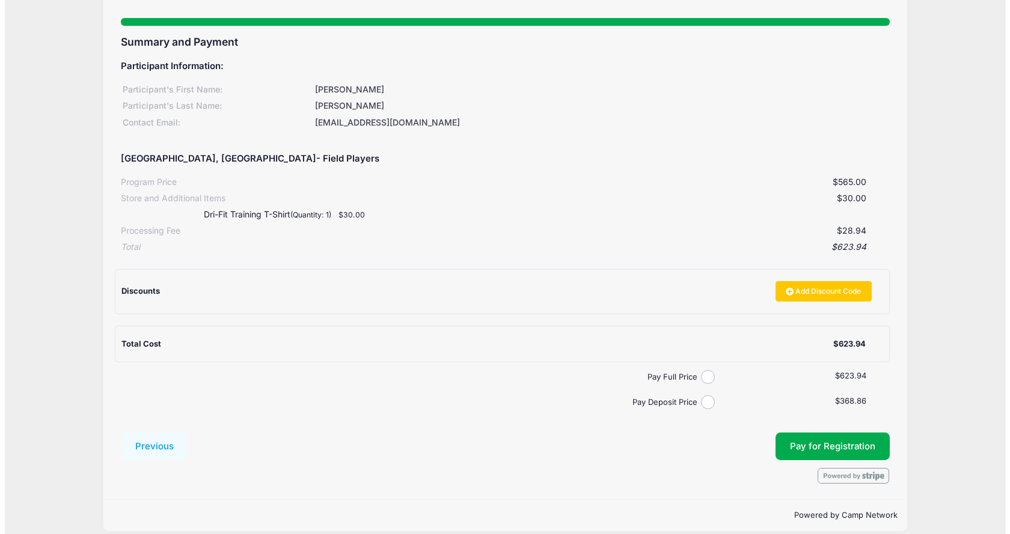
scroll to position [96, 0]
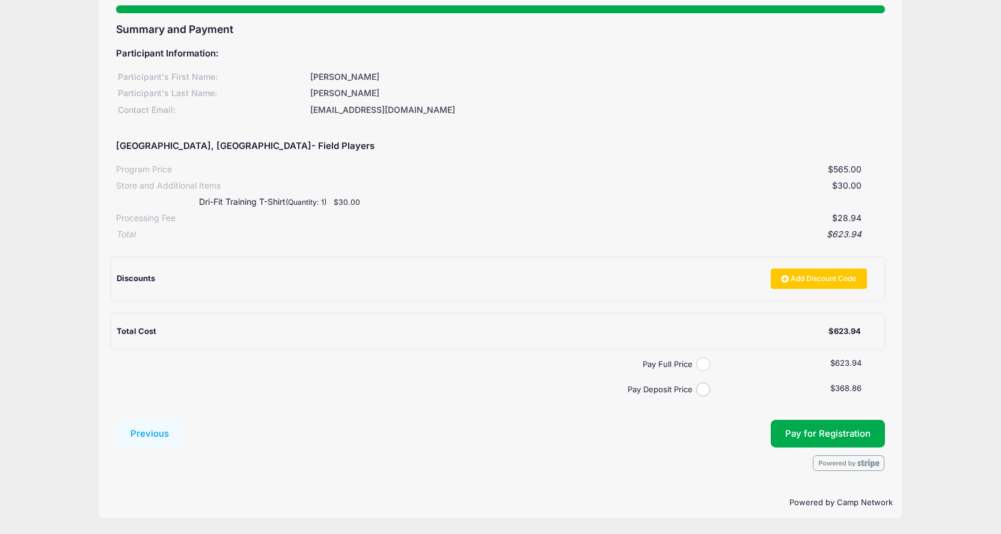
click at [706, 361] on input "Pay Full Price" at bounding box center [703, 365] width 14 height 14
radio input "true"
click at [829, 433] on button "Pay for Registration" at bounding box center [828, 434] width 114 height 28
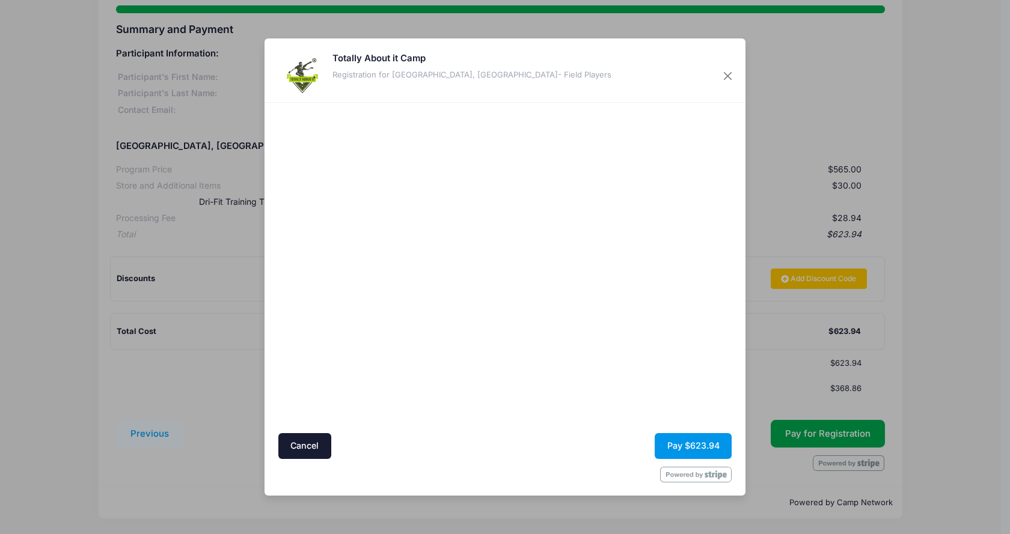
click at [706, 447] on button "Pay $623.94" at bounding box center [693, 446] width 77 height 26
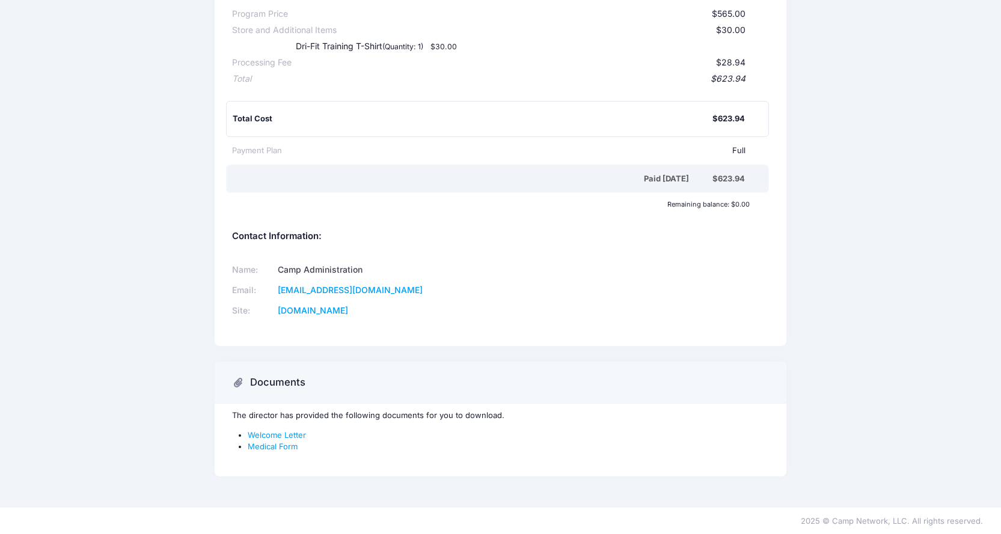
scroll to position [227, 0]
click at [289, 436] on link "Welcome Letter" at bounding box center [277, 435] width 58 height 10
click at [282, 447] on link "Medical Form" at bounding box center [273, 446] width 50 height 10
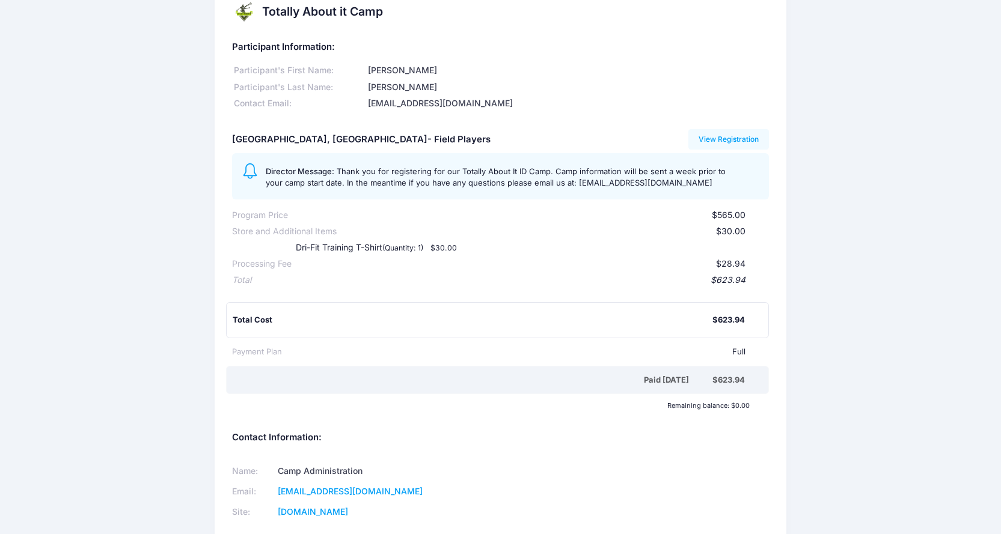
scroll to position [0, 0]
